Goal: Find specific page/section: Find specific page/section

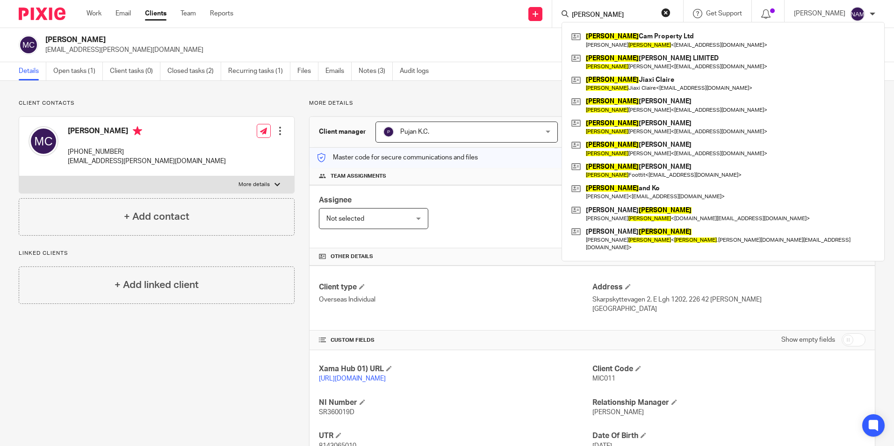
type input "lee"
click at [310, 50] on p "m.e.cascella@gmail.com" at bounding box center [396, 49] width 703 height 9
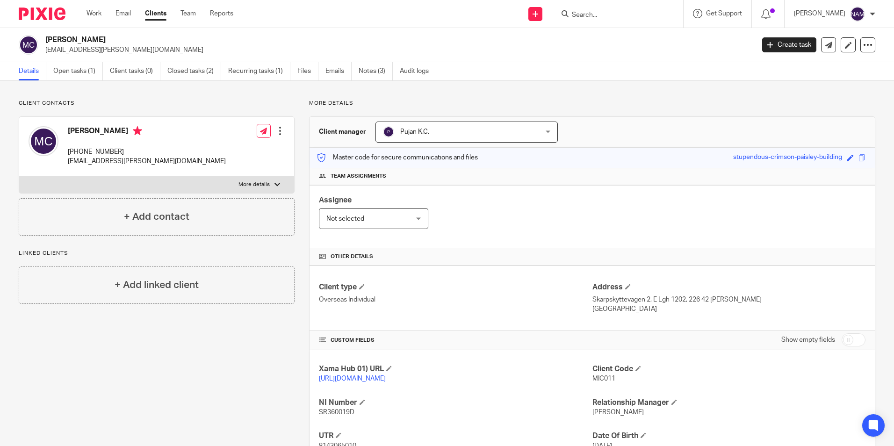
click at [591, 13] on input "Search" at bounding box center [613, 15] width 84 height 8
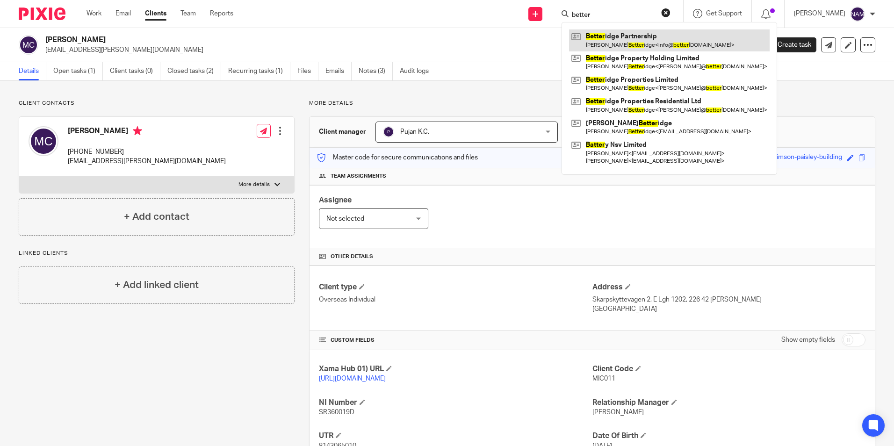
type input "better"
click at [611, 34] on link at bounding box center [669, 40] width 201 height 22
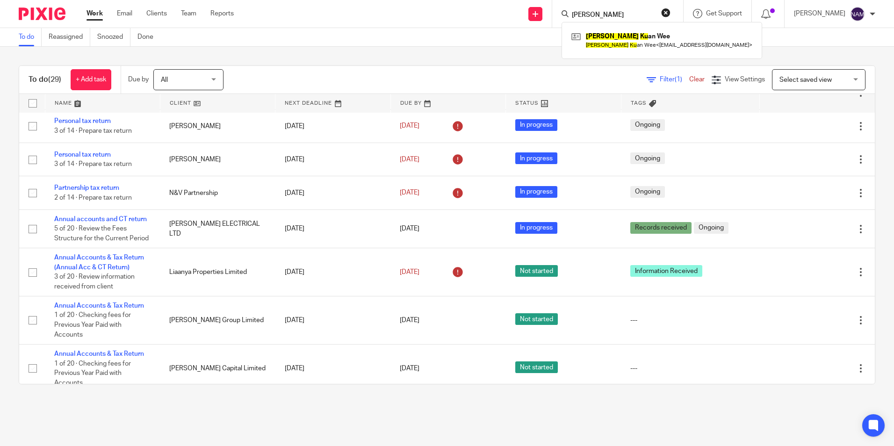
scroll to position [816, 0]
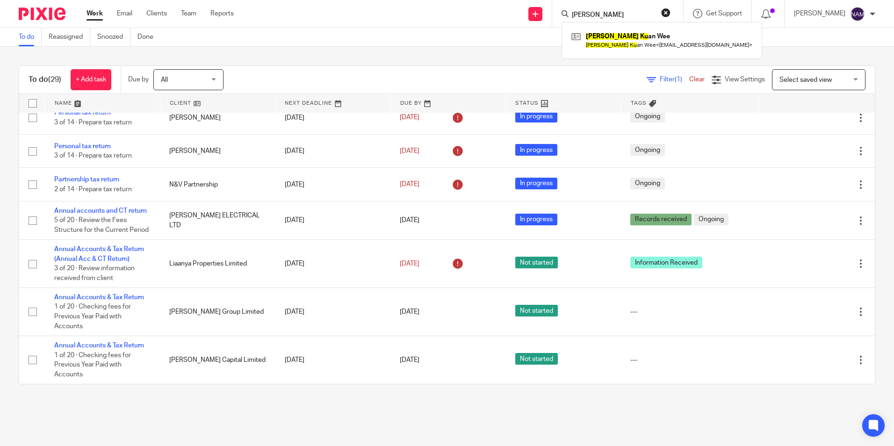
click at [661, 13] on button "reset" at bounding box center [665, 12] width 9 height 9
click at [761, 14] on div at bounding box center [768, 13] width 14 height 10
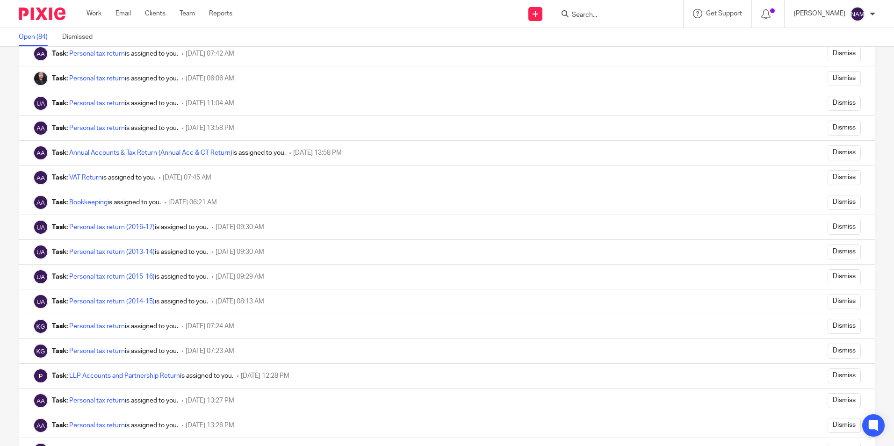
scroll to position [234, 0]
